Goal: Information Seeking & Learning: Learn about a topic

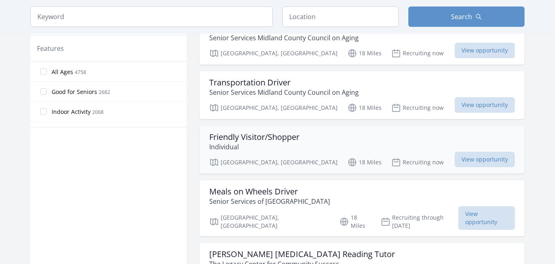
scroll to position [510, 0]
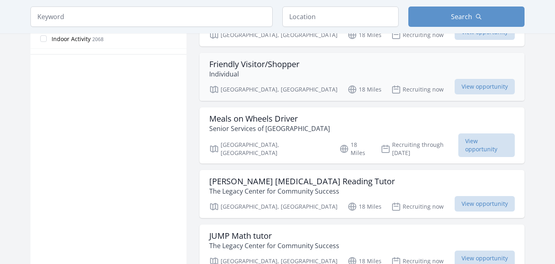
click at [252, 59] on h3 "Friendly Visitor/Shopper" at bounding box center [254, 64] width 90 height 10
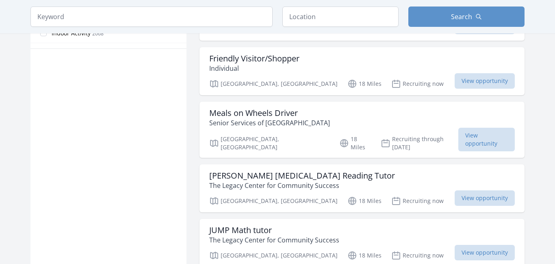
scroll to position [518, 0]
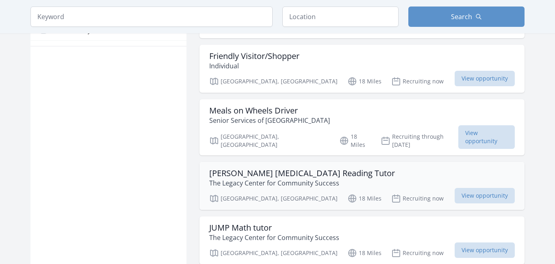
click at [276, 168] on h3 "[PERSON_NAME] [MEDICAL_DATA] Reading Tutor" at bounding box center [302, 173] width 186 height 10
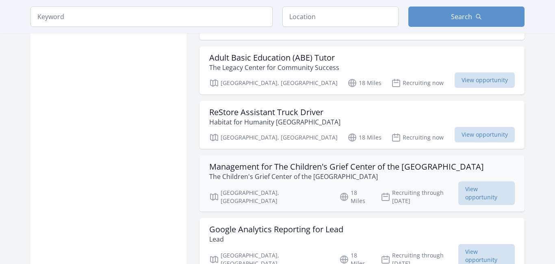
scroll to position [987, 0]
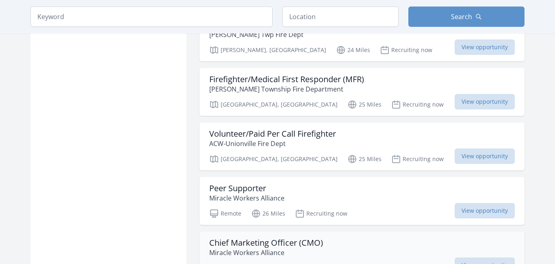
scroll to position [1918, 0]
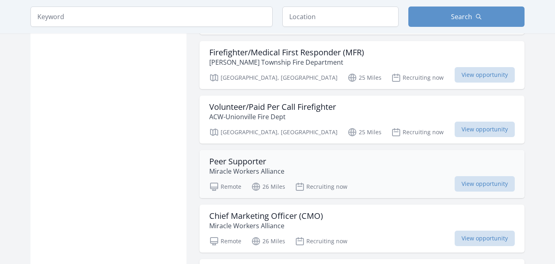
click at [239, 156] on h3 "Peer Supporter" at bounding box center [246, 161] width 75 height 10
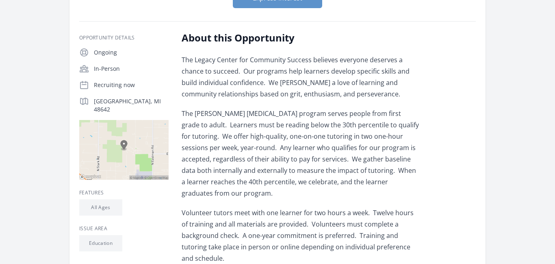
scroll to position [152, 0]
